Goal: Task Accomplishment & Management: Use online tool/utility

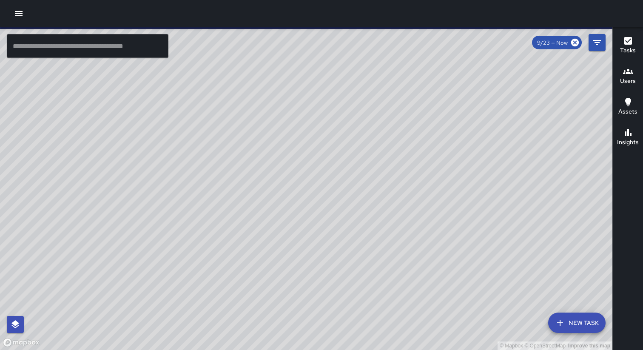
click at [23, 12] on icon "button" at bounding box center [19, 14] width 10 height 10
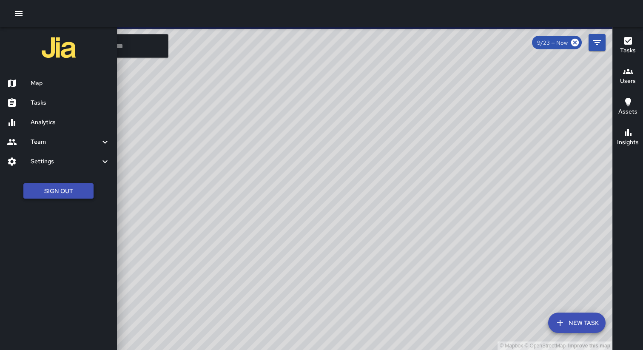
click at [56, 185] on button "Sign Out" at bounding box center [58, 191] width 70 height 16
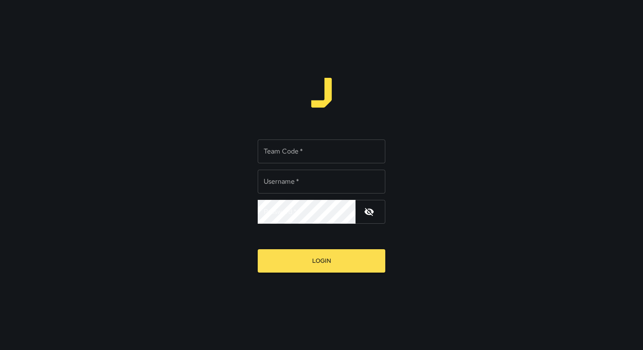
click at [280, 156] on input "Team Code   *" at bounding box center [322, 152] width 128 height 24
type input "*****"
type input "**********"
click at [258, 249] on button "Login" at bounding box center [322, 260] width 128 height 23
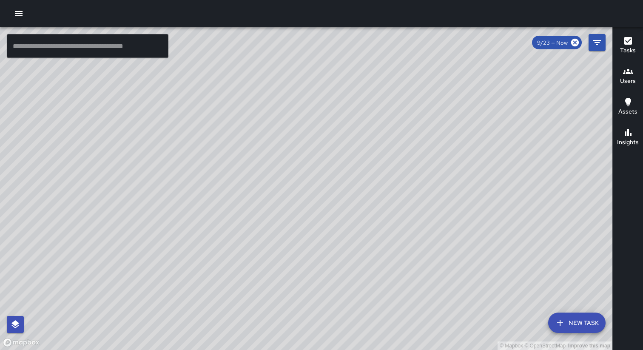
click at [425, 216] on div "© Mapbox © OpenStreetMap Improve this map CS [PERSON_NAME] Ambassador Tasks 5 /…" at bounding box center [306, 188] width 613 height 323
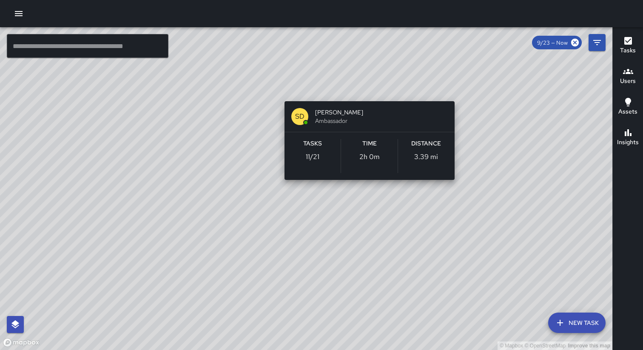
click at [365, 89] on div "© Mapbox © OpenStreetMap Improve this map SD Sheldon Dorey Ambassador Tasks 11 …" at bounding box center [306, 188] width 613 height 323
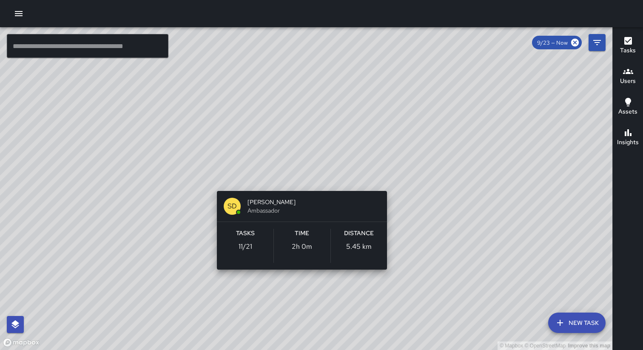
click at [297, 178] on div "© Mapbox © OpenStreetMap Improve this map SD Sheldon Dorey Ambassador Tasks 11 …" at bounding box center [306, 188] width 613 height 323
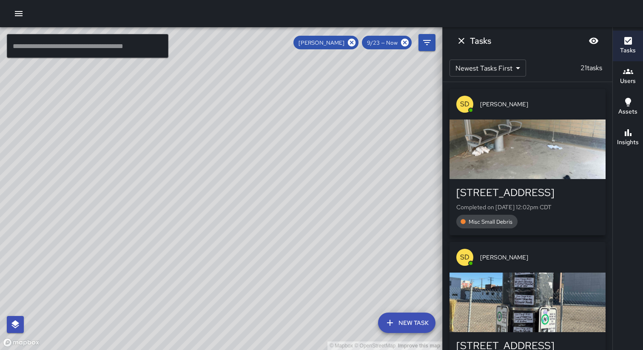
click at [21, 17] on icon "button" at bounding box center [19, 14] width 10 height 10
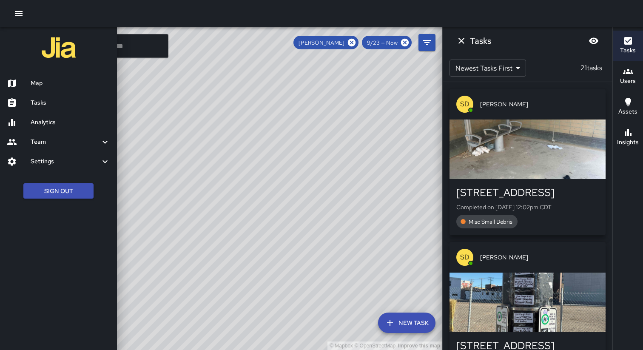
click at [55, 128] on div "Analytics" at bounding box center [58, 123] width 117 height 20
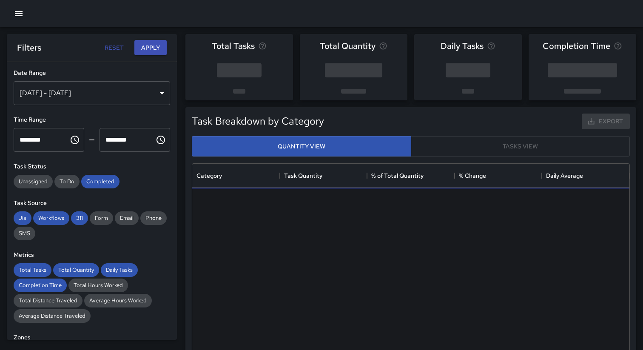
scroll to position [254, 437]
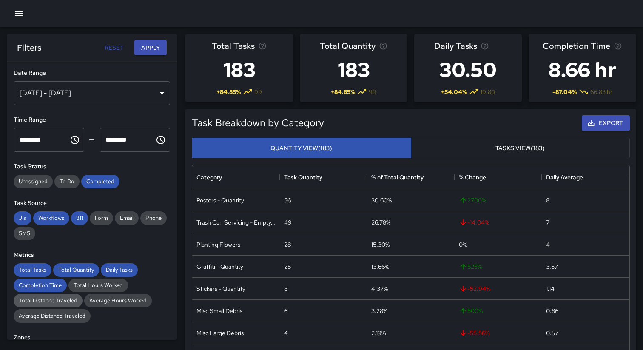
click at [60, 303] on span "Total Distance Traveled" at bounding box center [48, 300] width 69 height 7
click at [67, 314] on span "Average Distance Traveled" at bounding box center [52, 315] width 77 height 7
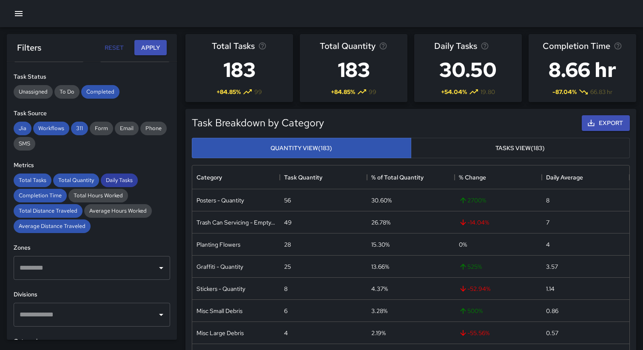
scroll to position [105, 0]
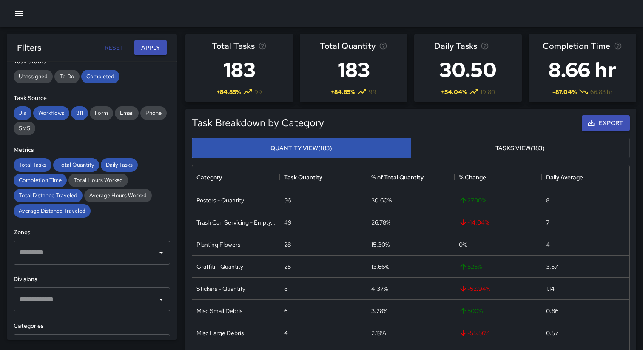
click at [105, 255] on input "text" at bounding box center [85, 253] width 136 height 16
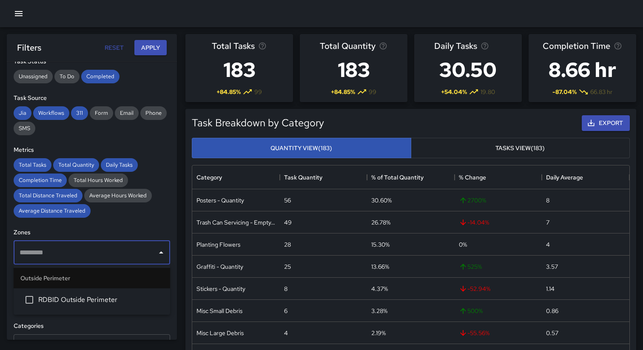
click at [123, 229] on h6 "Zones" at bounding box center [92, 232] width 157 height 9
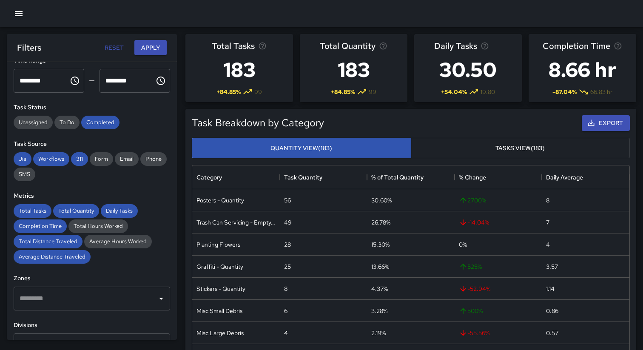
scroll to position [36, 0]
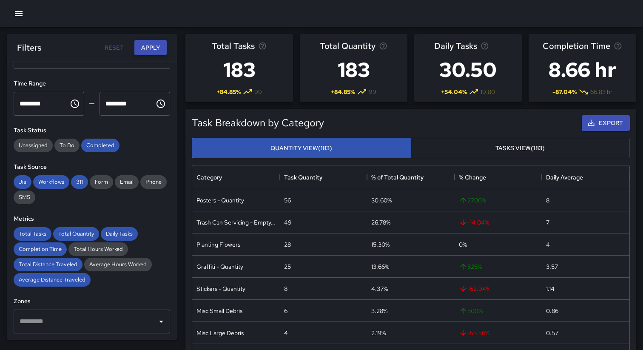
click at [143, 47] on button "Apply" at bounding box center [150, 48] width 32 height 16
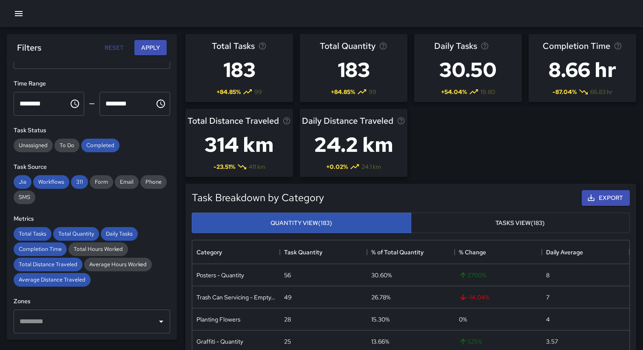
click at [438, 146] on div "Total Tasks 183 + 84.85 % 99 Total Quantity 183 + 84.85 % 99 Daily Tasks 30.50 …" at bounding box center [411, 106] width 458 height 150
